Goal: Navigation & Orientation: Understand site structure

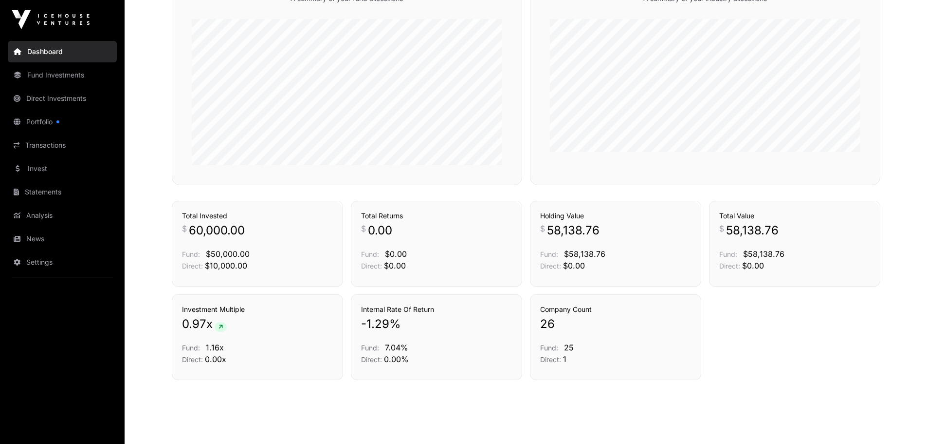
scroll to position [600, 0]
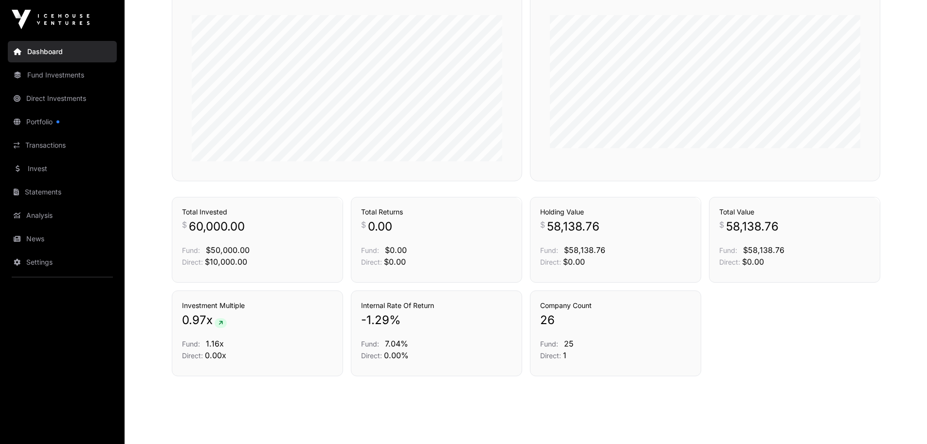
click at [56, 75] on link "Fund Investments" at bounding box center [62, 74] width 109 height 21
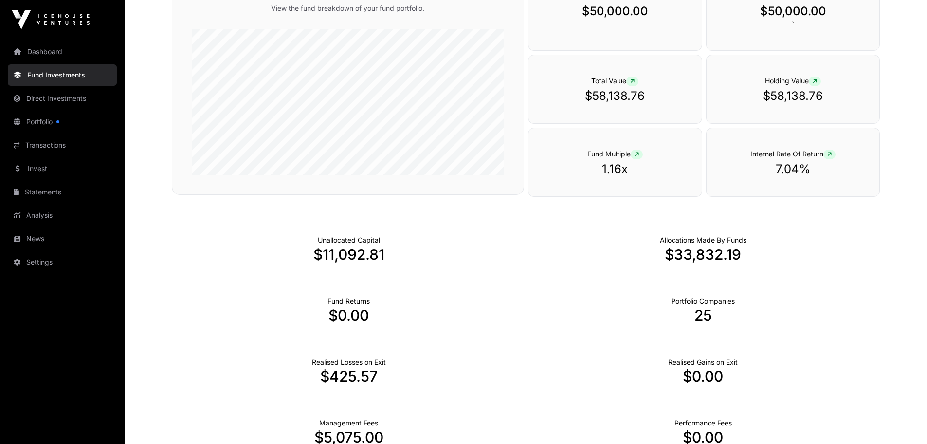
scroll to position [408, 0]
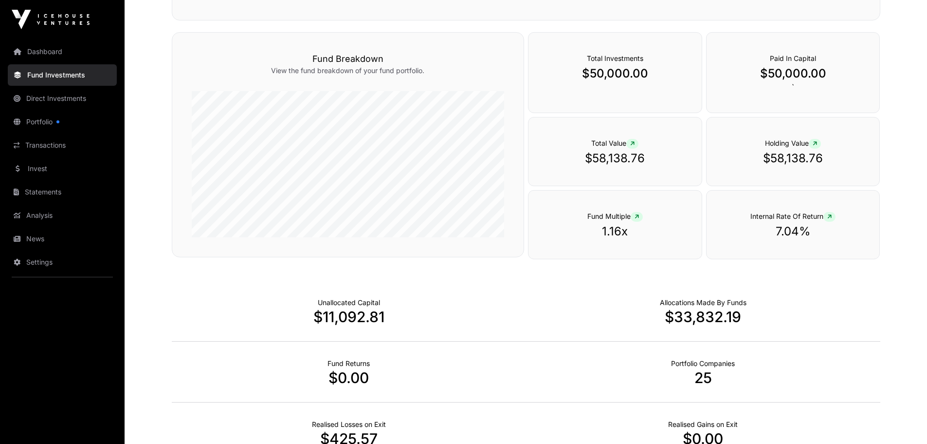
click at [29, 122] on link "Portfolio" at bounding box center [62, 121] width 109 height 21
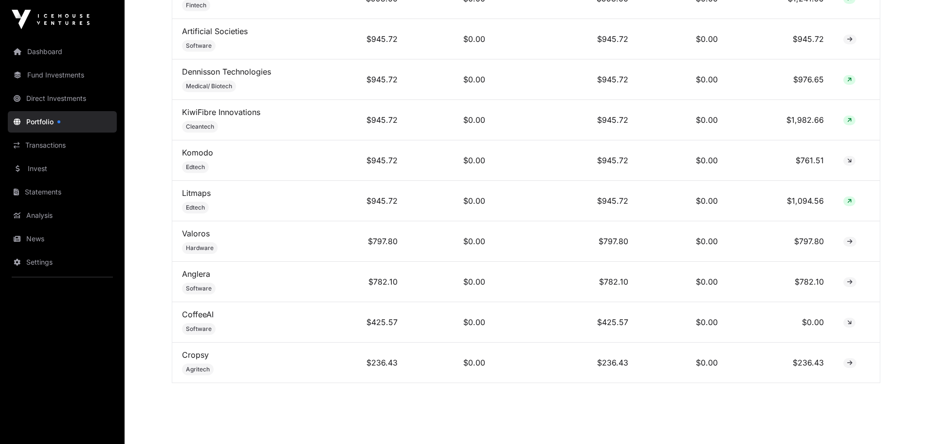
scroll to position [1174, 0]
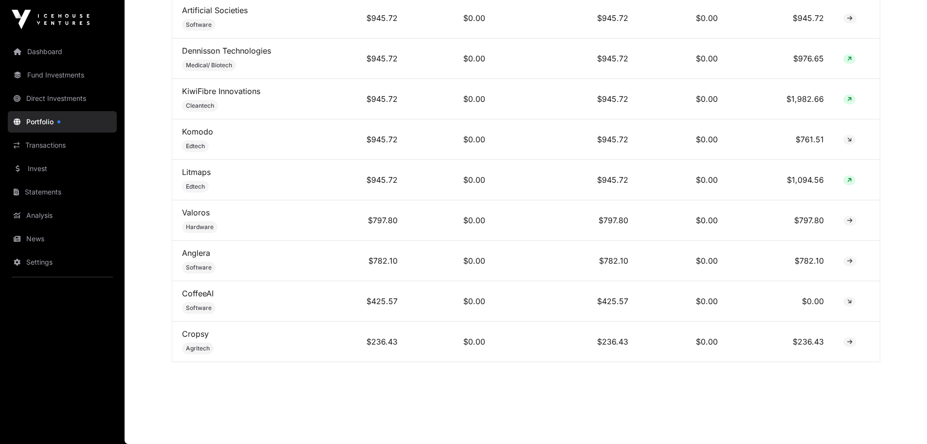
click at [40, 144] on link "Transactions" at bounding box center [62, 144] width 109 height 21
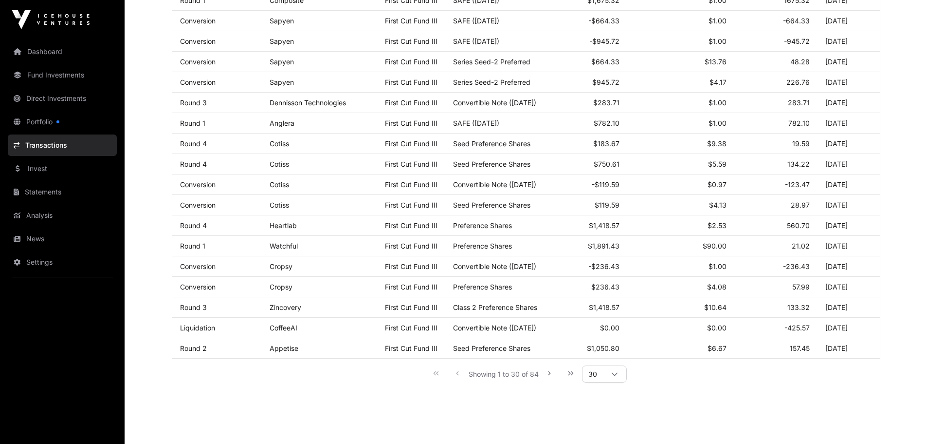
scroll to position [457, 0]
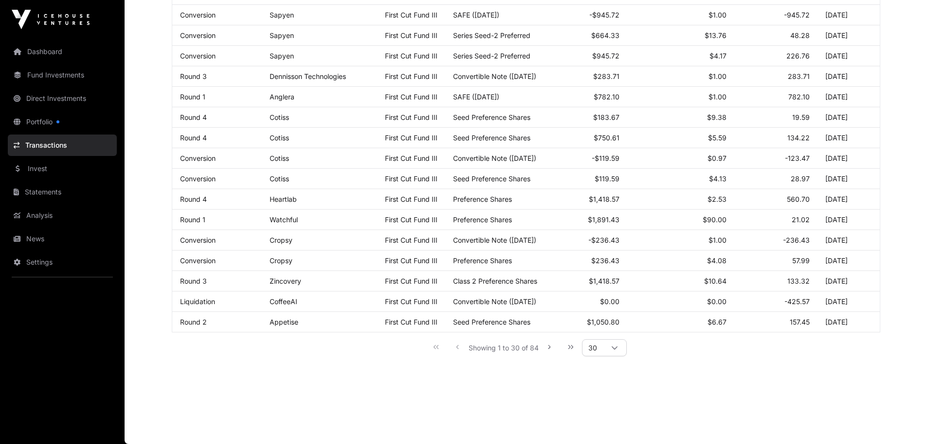
click at [35, 167] on link "Invest" at bounding box center [62, 168] width 109 height 21
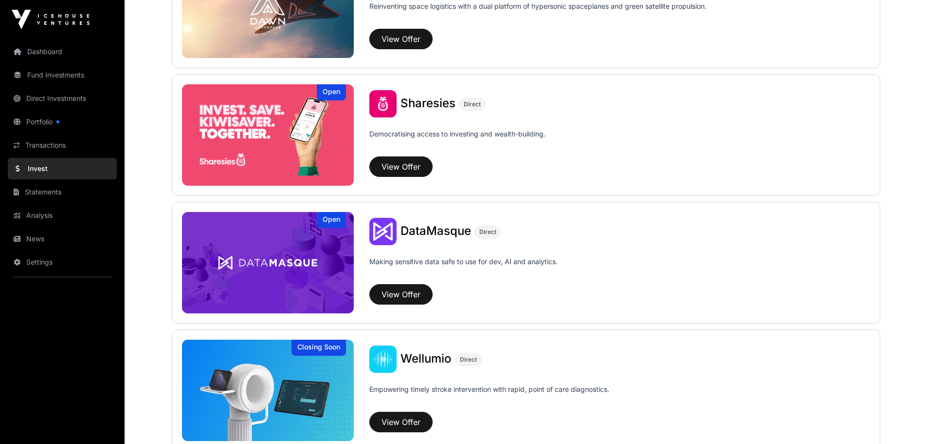
scroll to position [1201, 0]
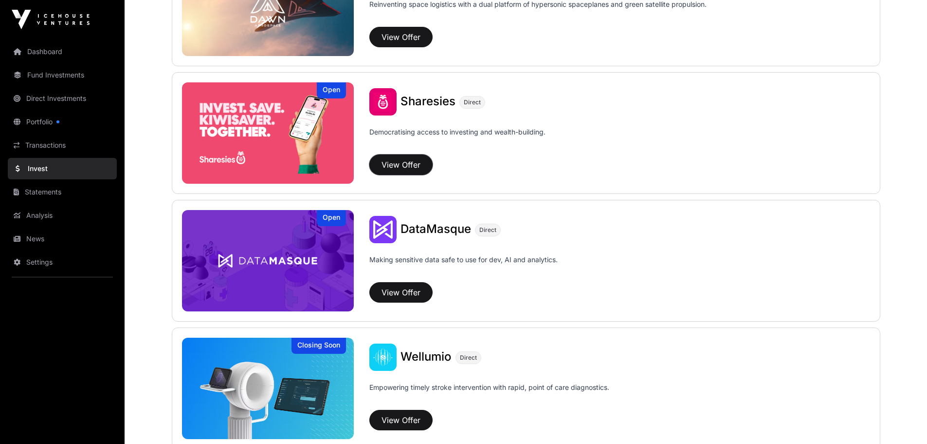
click at [393, 165] on button "View Offer" at bounding box center [401, 164] width 63 height 20
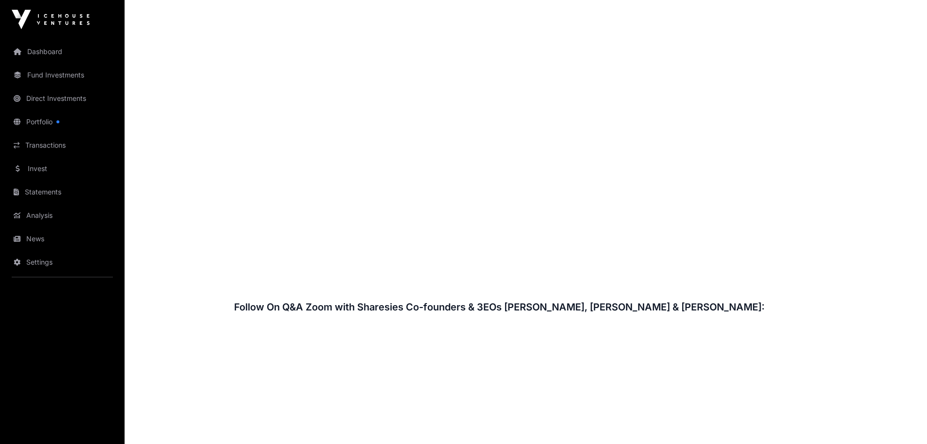
scroll to position [1233, 0]
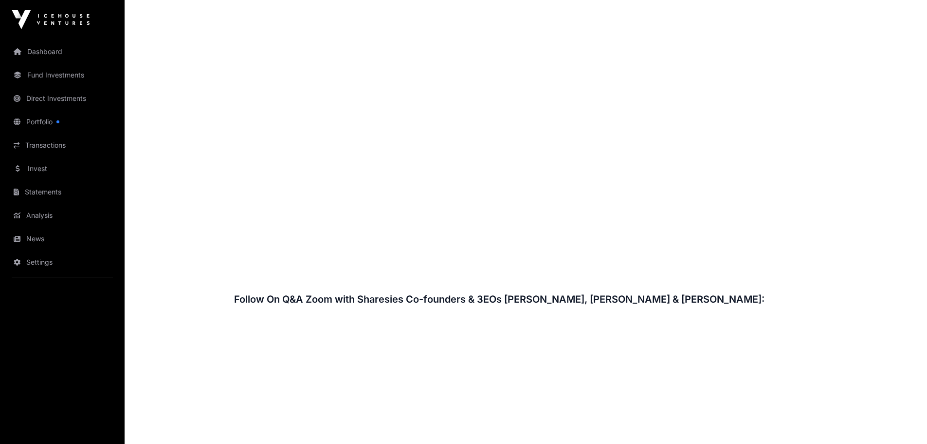
click at [51, 121] on link "Portfolio" at bounding box center [62, 121] width 109 height 21
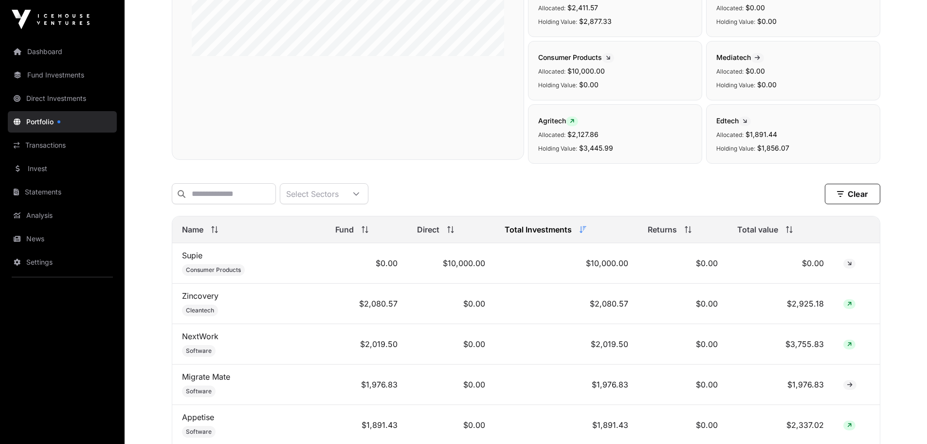
scroll to position [227, 0]
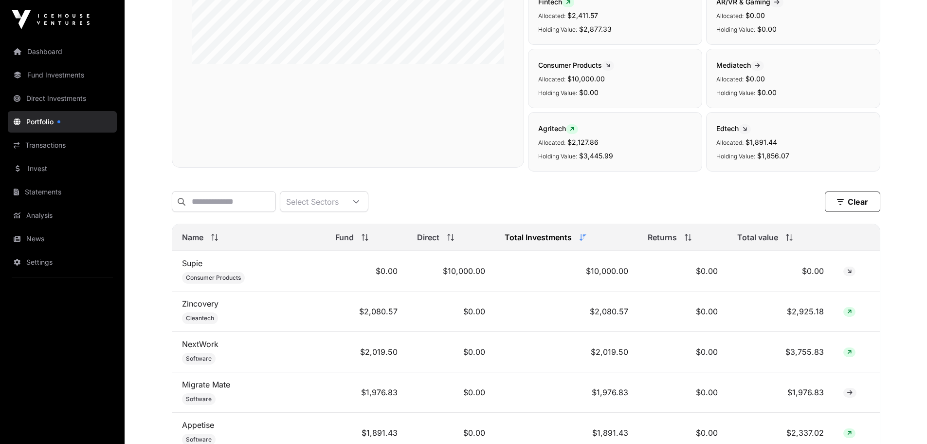
click at [41, 74] on link "Fund Investments" at bounding box center [62, 74] width 109 height 21
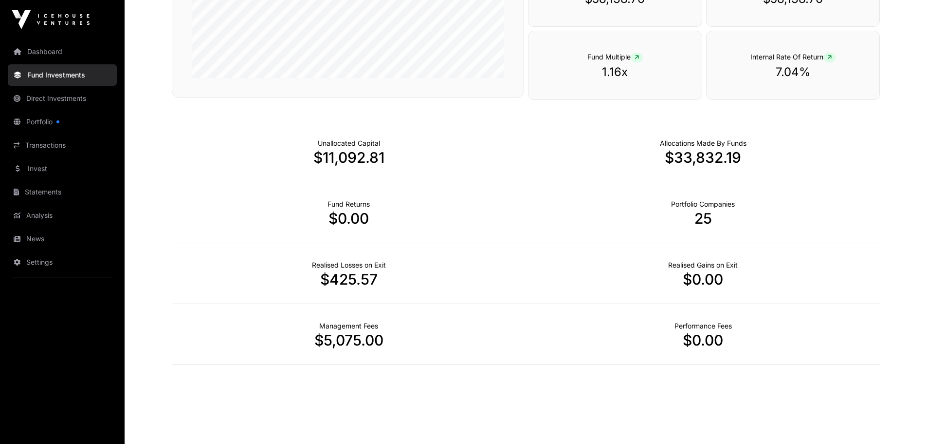
scroll to position [571, 0]
